Goal: Information Seeking & Learning: Learn about a topic

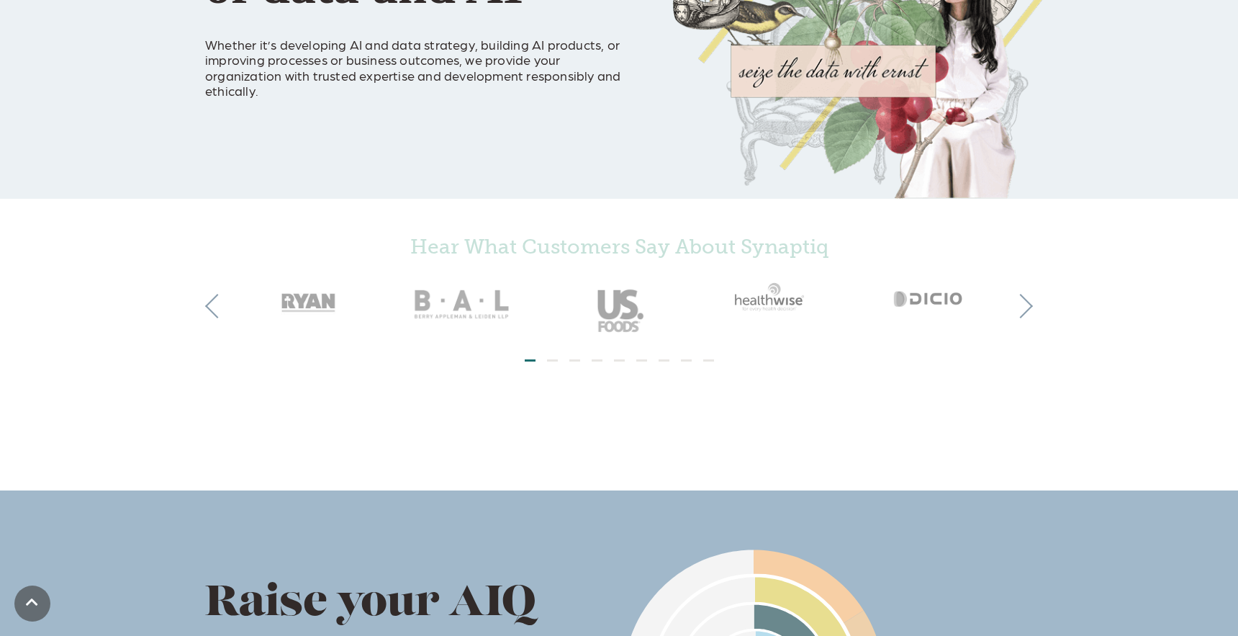
scroll to position [378, 0]
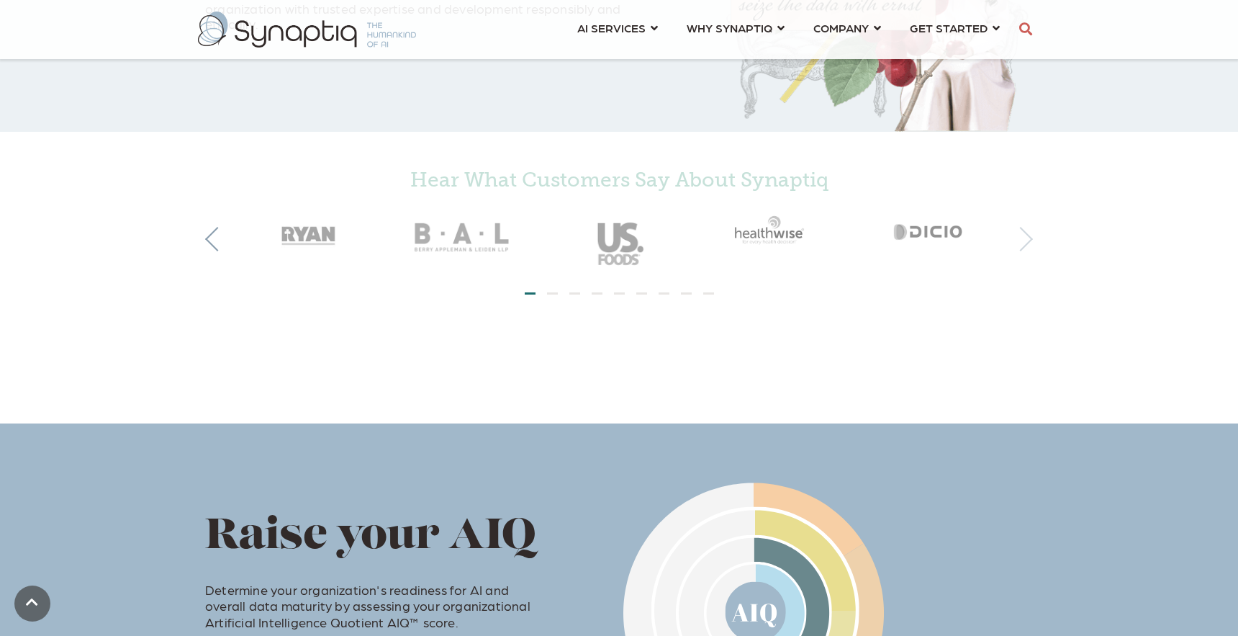
click at [1026, 243] on button "Next" at bounding box center [1020, 239] width 24 height 24
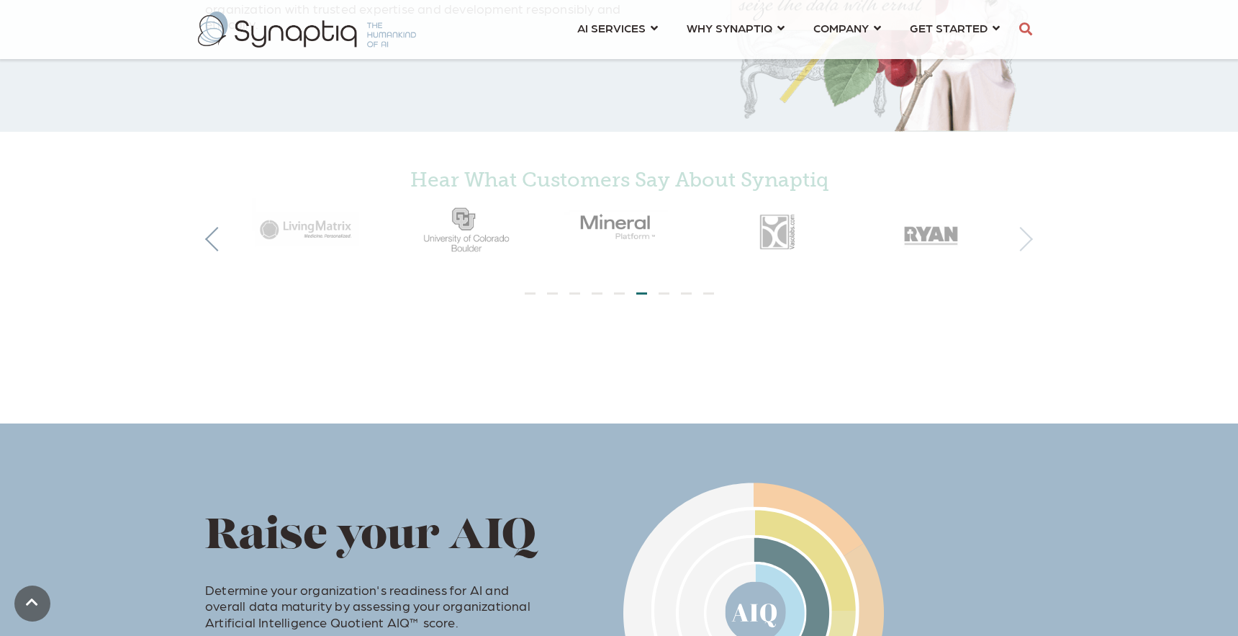
click at [1026, 243] on button "Next" at bounding box center [1020, 239] width 24 height 24
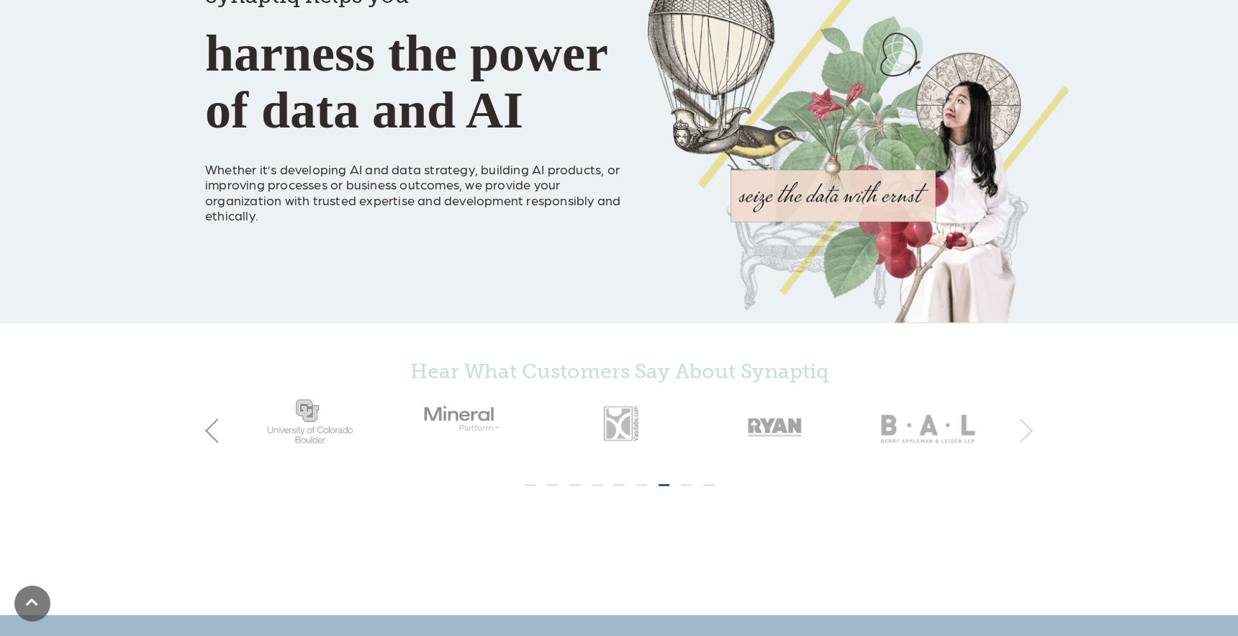
scroll to position [0, 0]
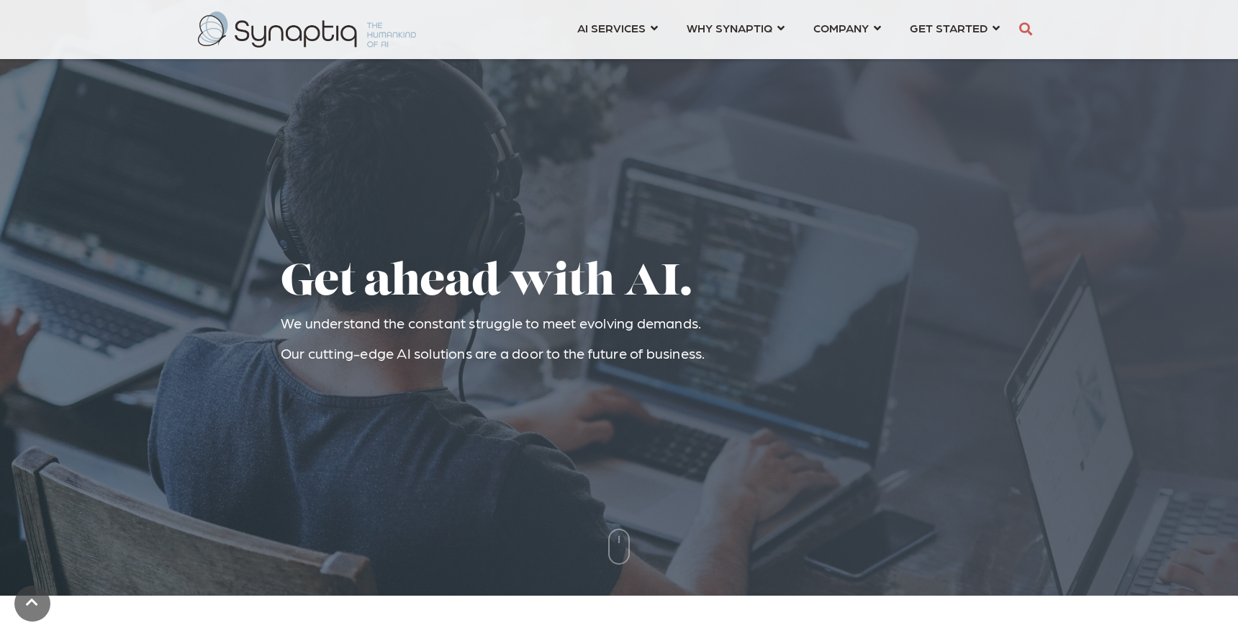
scroll to position [841, 0]
